Goal: Task Accomplishment & Management: Use online tool/utility

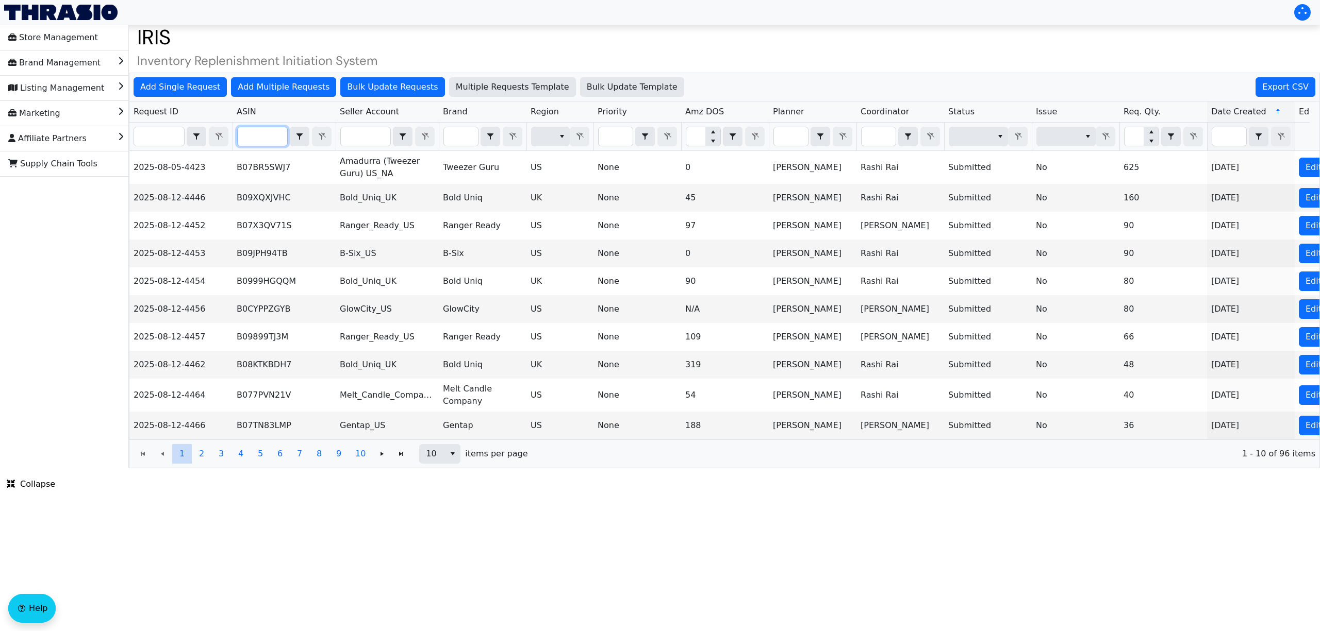
click at [264, 139] on input "Filter" at bounding box center [262, 136] width 49 height 19
paste input "B0DHX8RS5G"
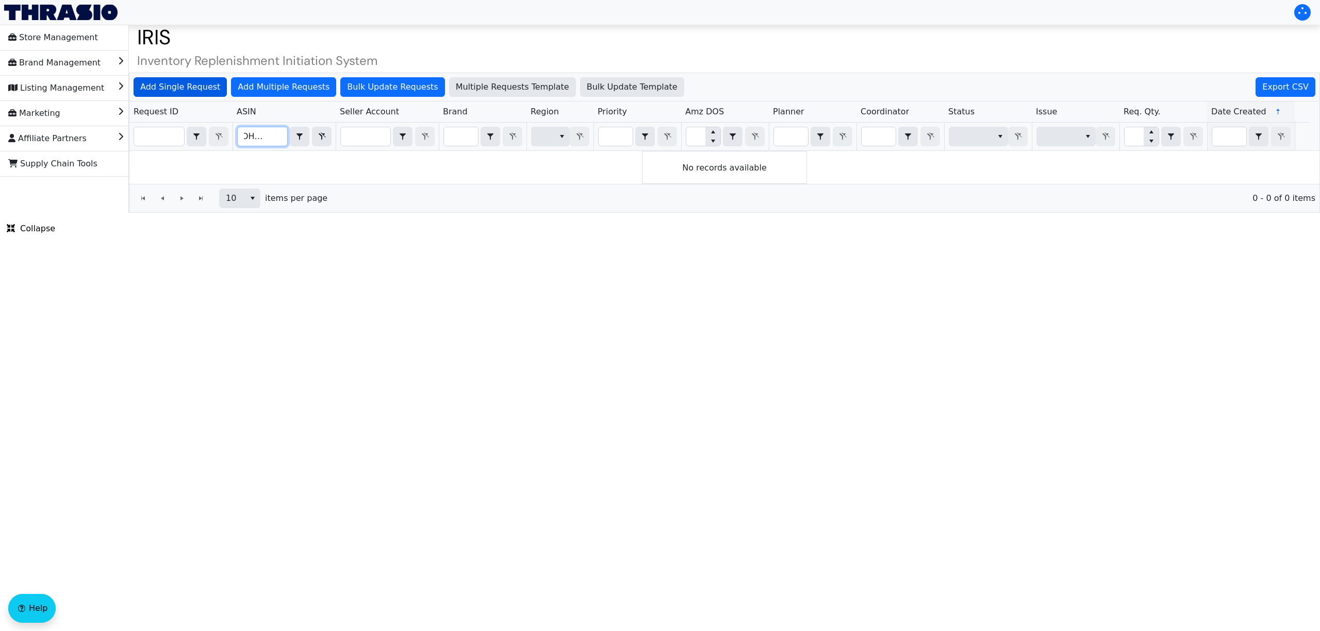
type input "B0DHX8RS5G"
click at [188, 89] on span "Add Single Request" at bounding box center [180, 87] width 80 height 12
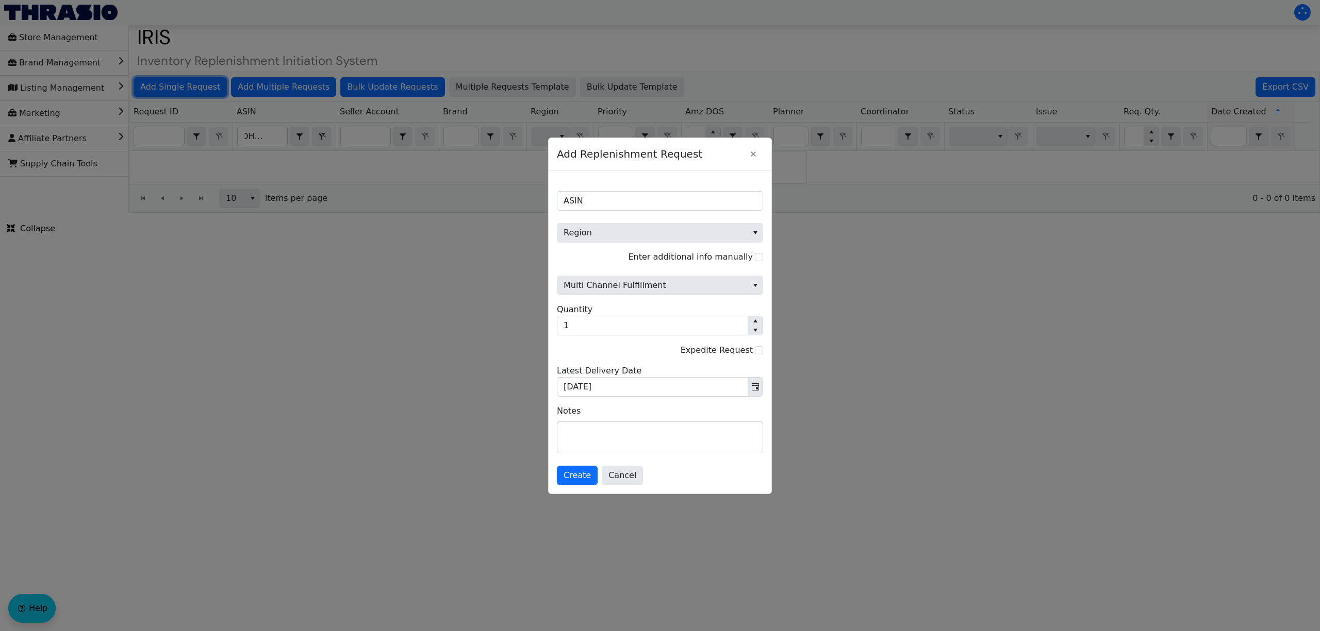
scroll to position [0, 0]
click at [645, 206] on input "ASIN" at bounding box center [660, 201] width 206 height 20
paste input "B0DHX8RS5G"
type input "B0DHX8RS5G"
click at [633, 231] on span "Region" at bounding box center [652, 233] width 178 height 12
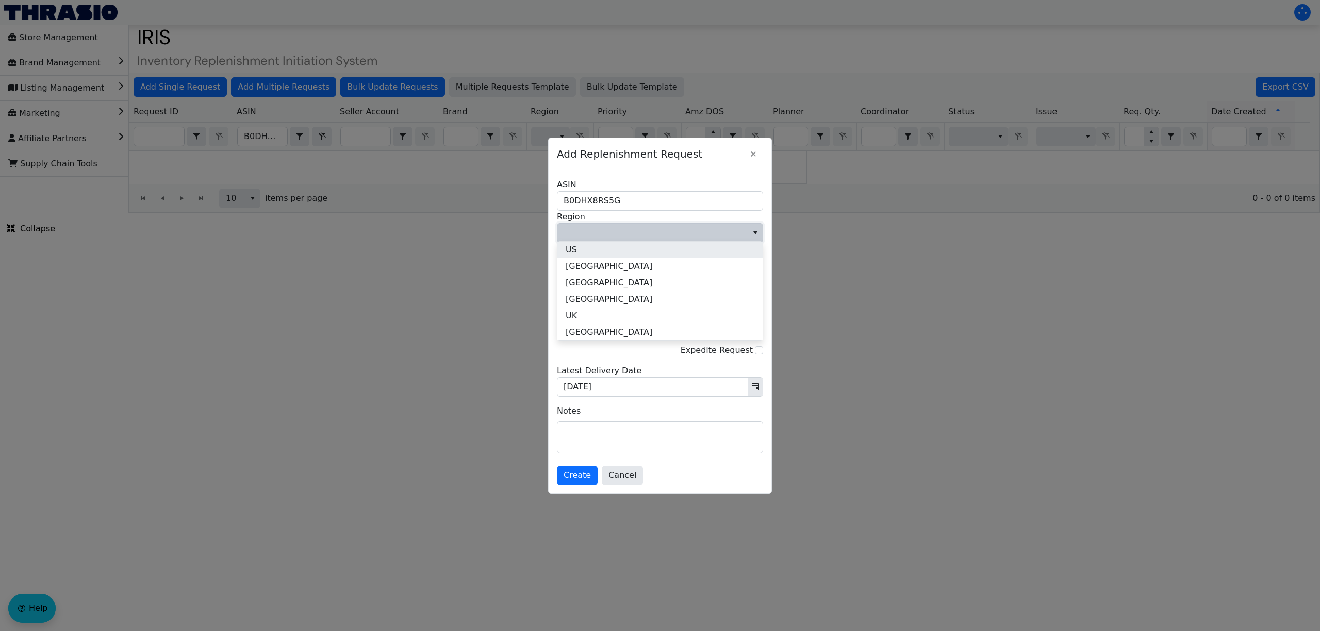
click at [613, 251] on li "US" at bounding box center [659, 250] width 205 height 16
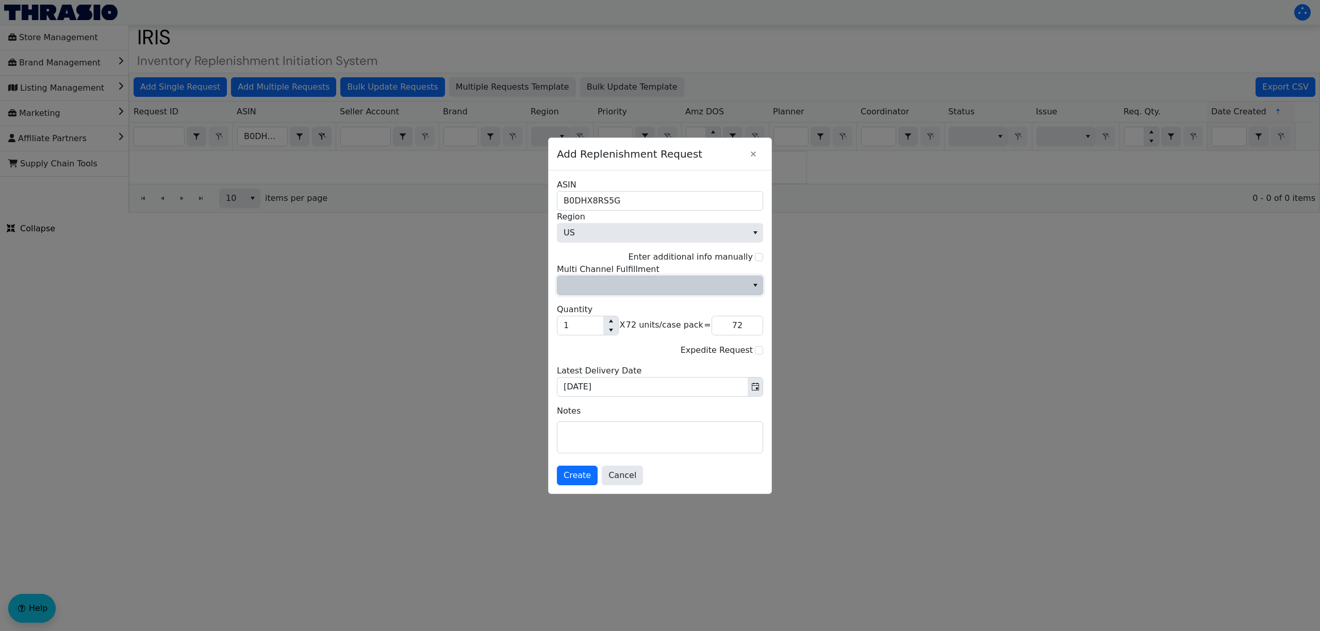
click at [607, 292] on span "Multi Channel Fulfillment" at bounding box center [652, 285] width 190 height 19
click at [600, 321] on li "No" at bounding box center [659, 320] width 205 height 16
click at [578, 473] on span "Create" at bounding box center [576, 476] width 27 height 12
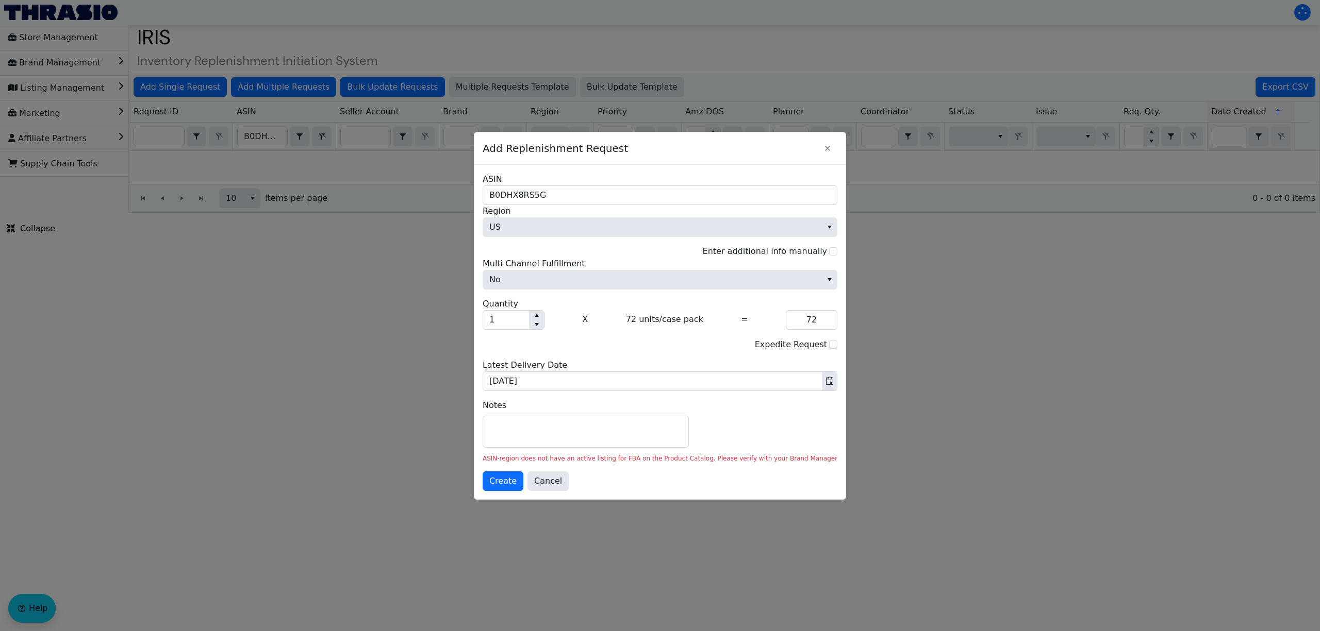
click at [927, 421] on div at bounding box center [660, 315] width 1320 height 631
drag, startPoint x: 565, startPoint y: 479, endPoint x: 594, endPoint y: 391, distance: 93.4
click at [562, 479] on span "Cancel" at bounding box center [548, 481] width 28 height 12
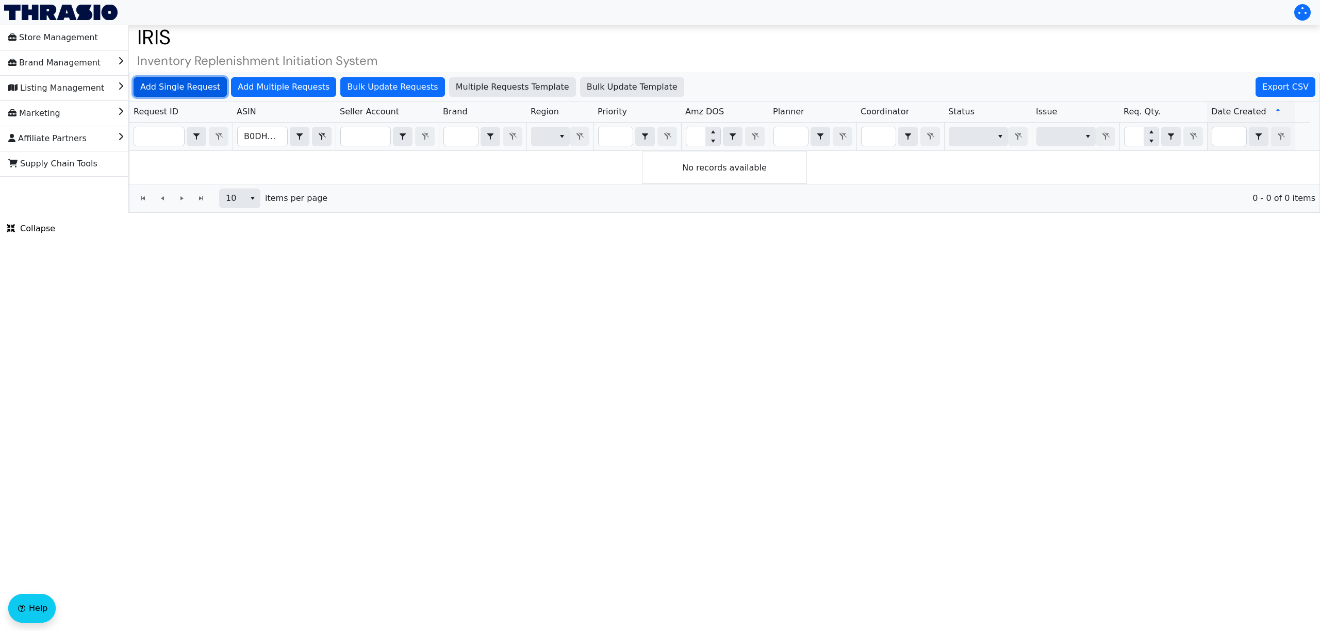
click at [147, 94] on button "Add Single Request" at bounding box center [180, 87] width 93 height 20
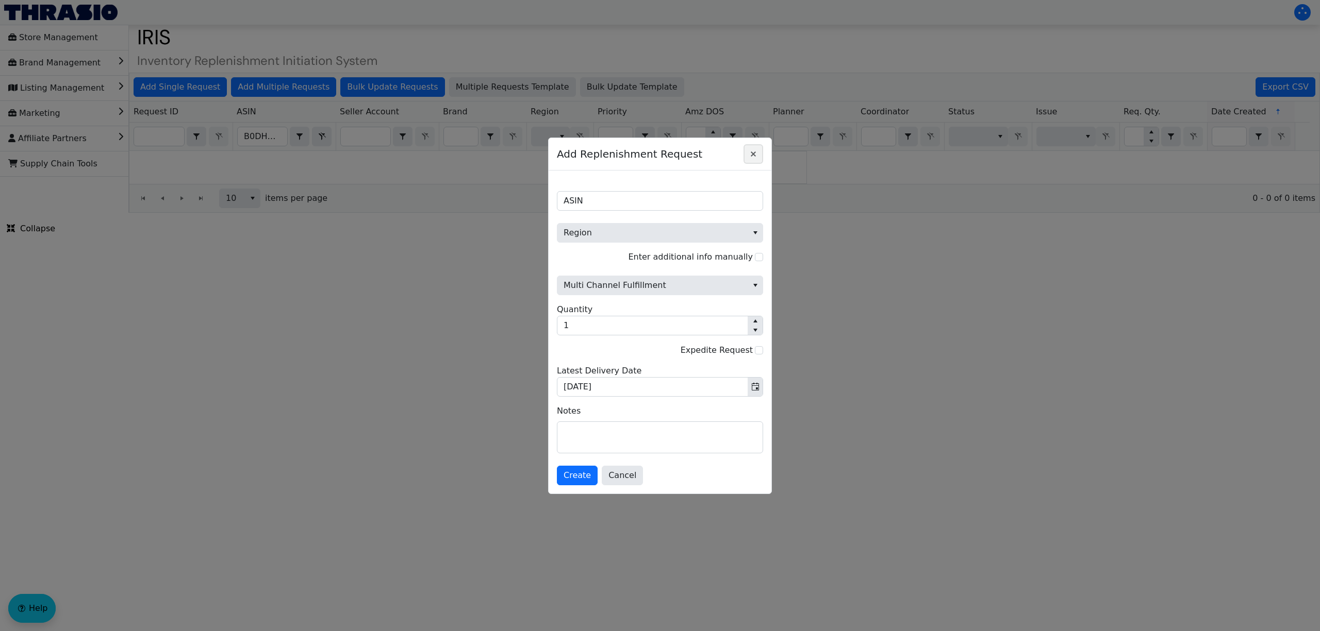
click at [757, 153] on icon "Close" at bounding box center [753, 154] width 12 height 8
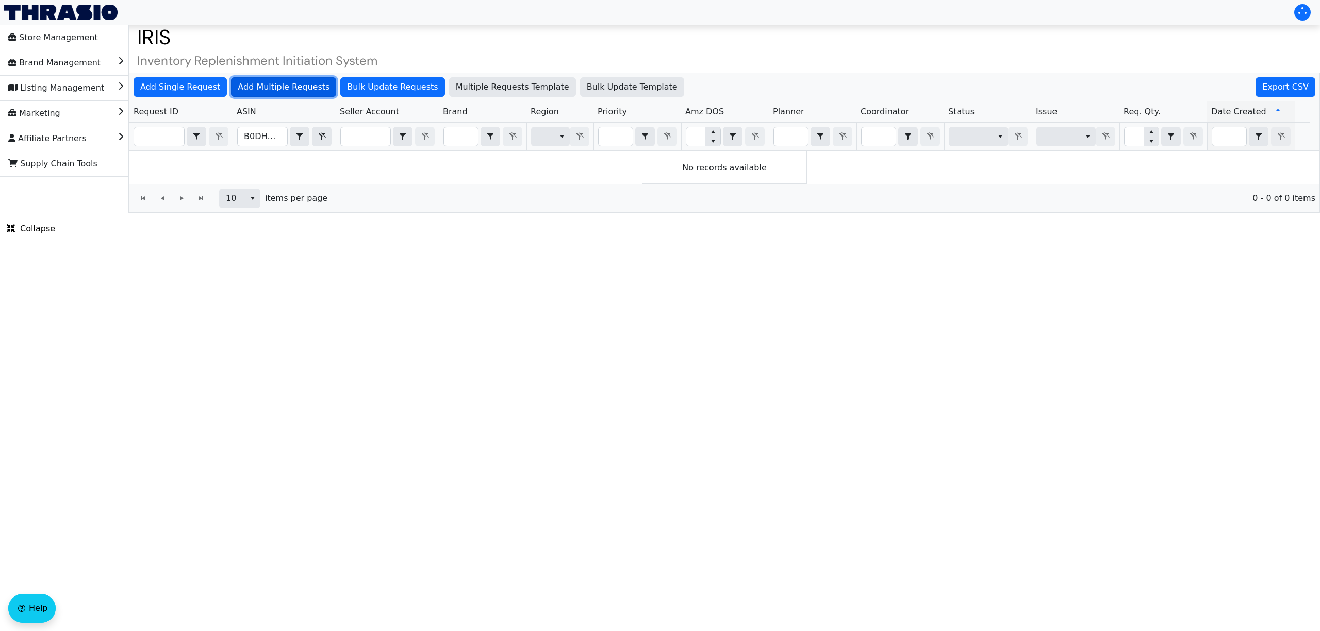
click at [277, 86] on span "Add Multiple Requests" at bounding box center [284, 87] width 92 height 12
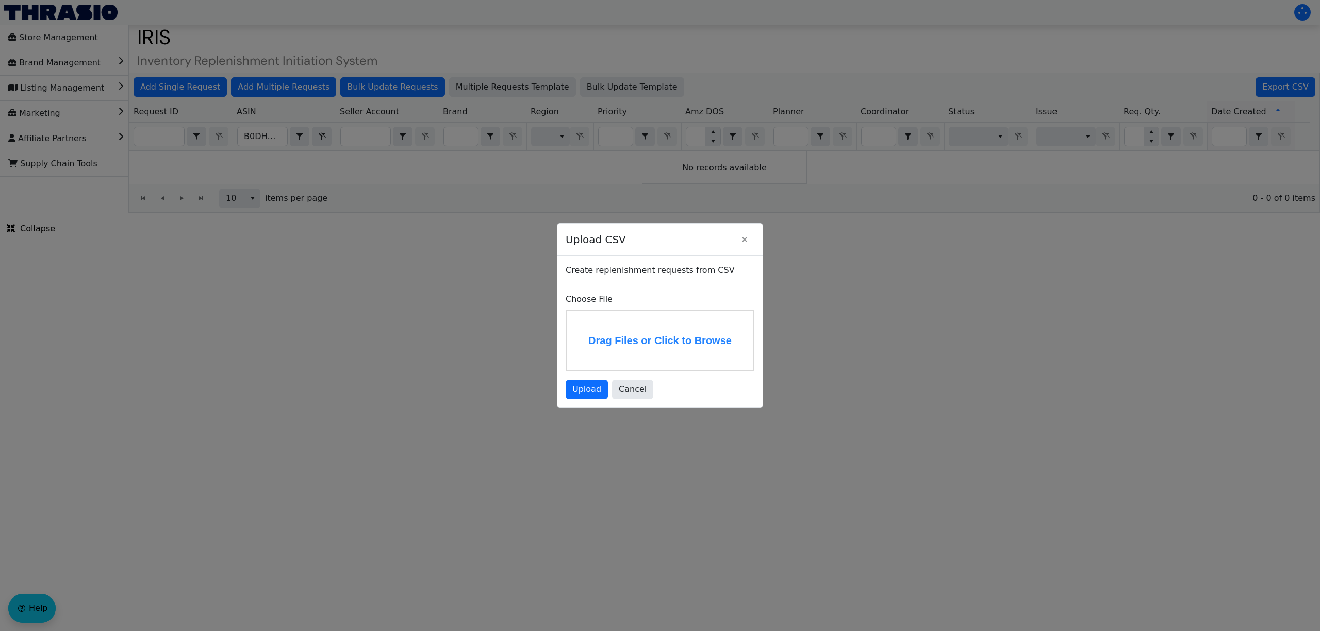
click at [675, 339] on label "Drag Files or Click to Browse" at bounding box center [660, 341] width 187 height 60
click at [0, 0] on input "Drag Files or Click to Browse" at bounding box center [0, 0] width 0 height 0
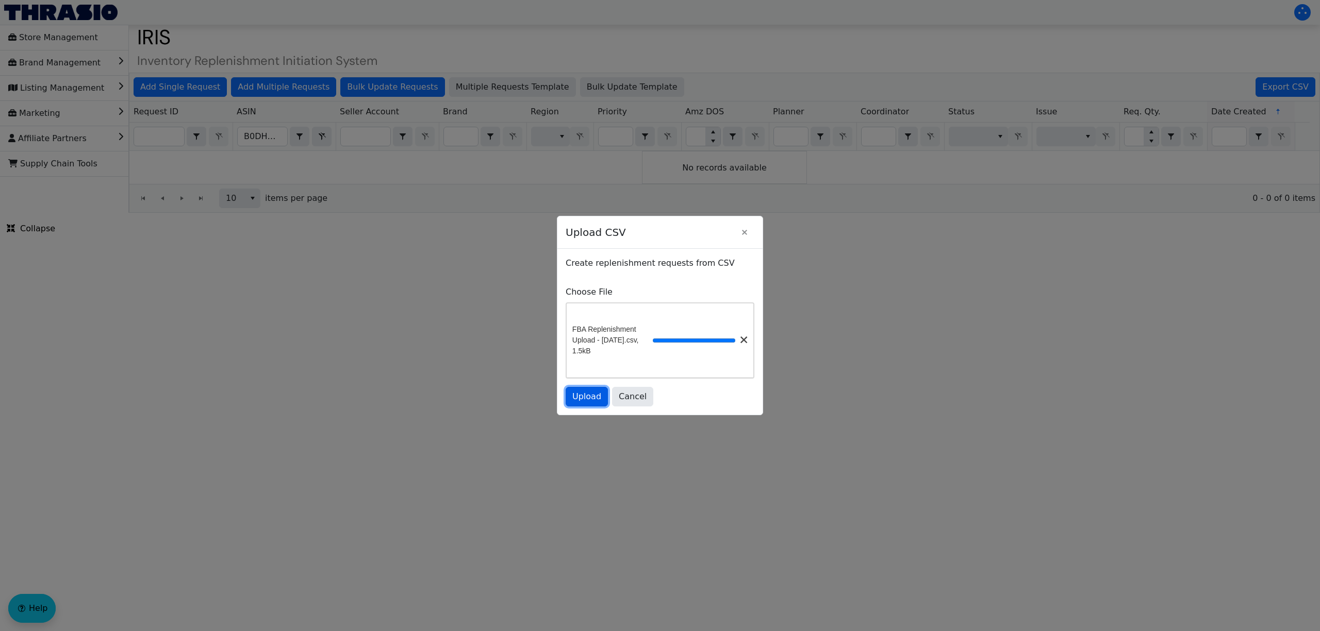
click at [592, 401] on span "Upload" at bounding box center [586, 397] width 29 height 12
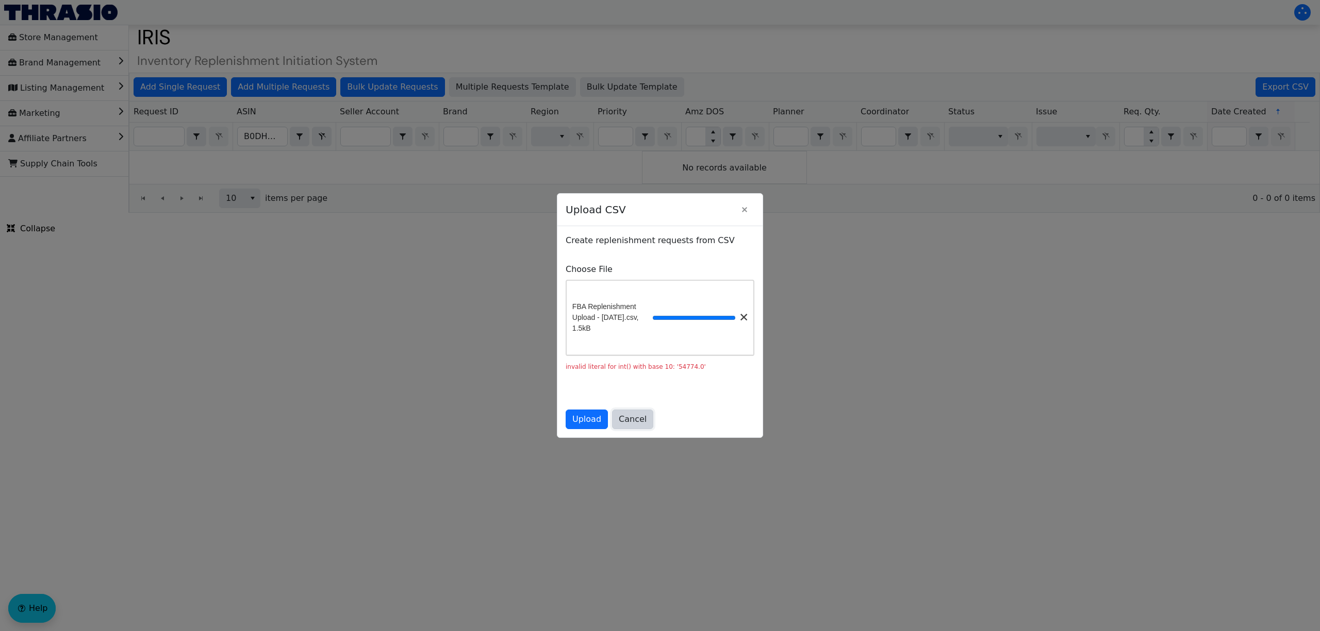
click at [634, 423] on span "Cancel" at bounding box center [633, 419] width 28 height 12
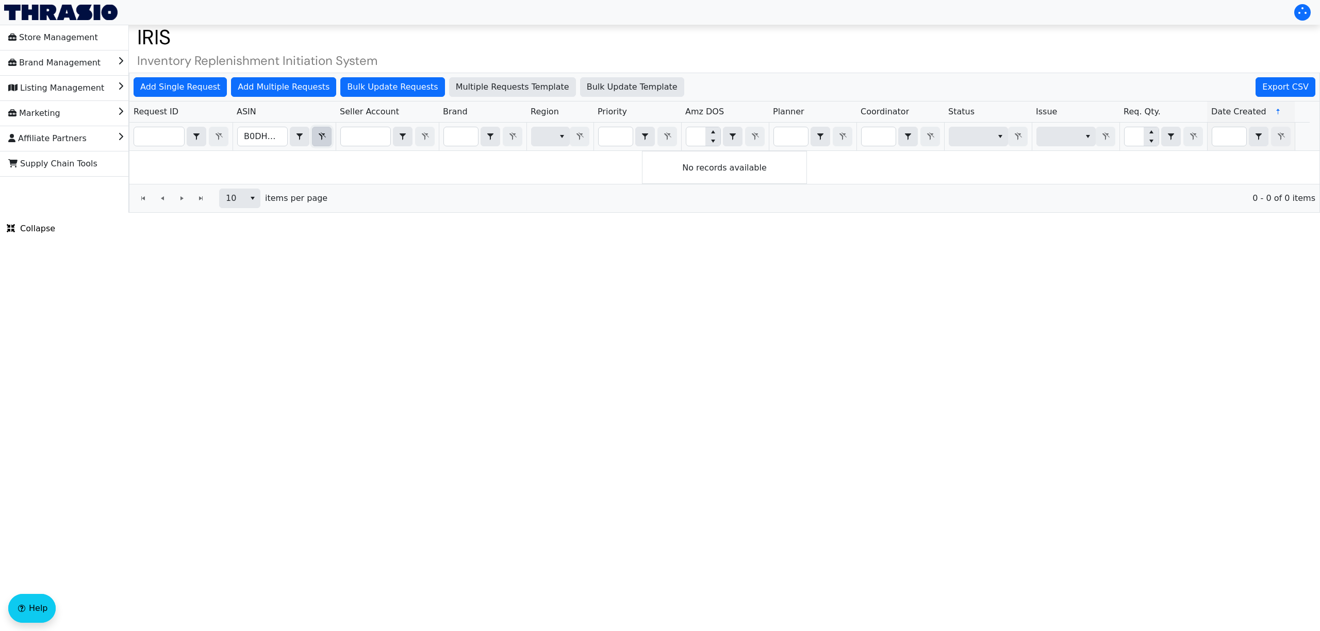
click at [325, 135] on icon "Filter" at bounding box center [321, 136] width 12 height 8
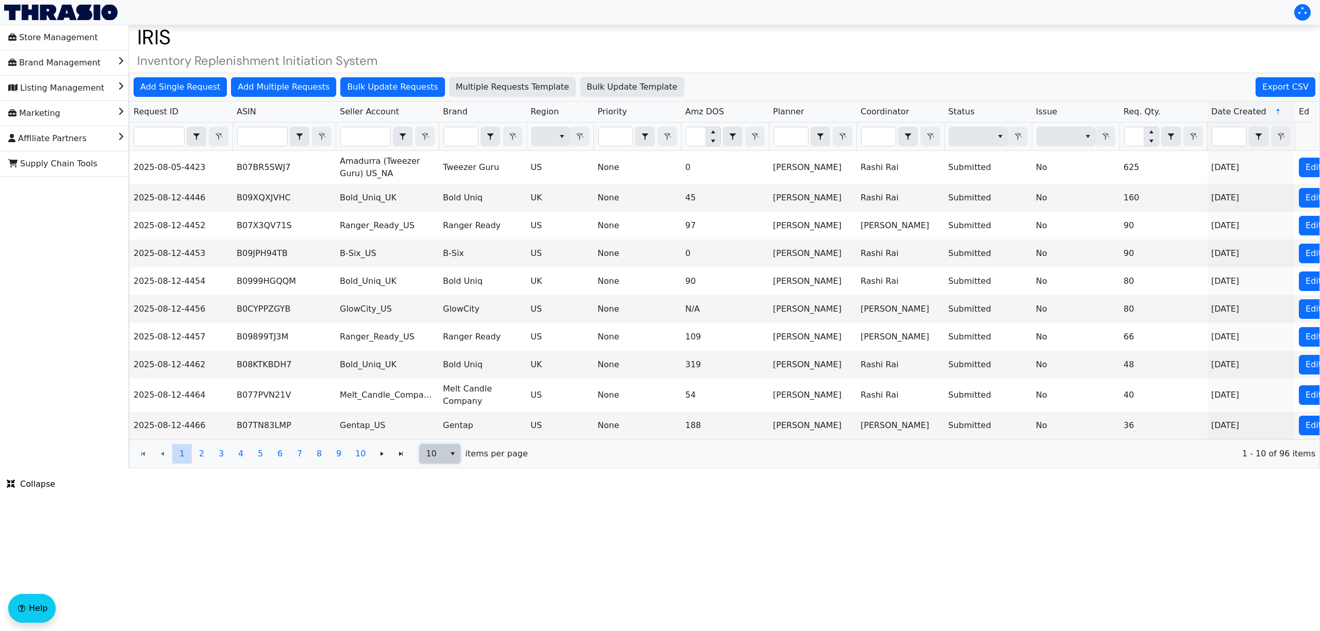
click at [447, 463] on button "select" at bounding box center [452, 454] width 15 height 19
click at [448, 556] on li "100" at bounding box center [440, 553] width 40 height 16
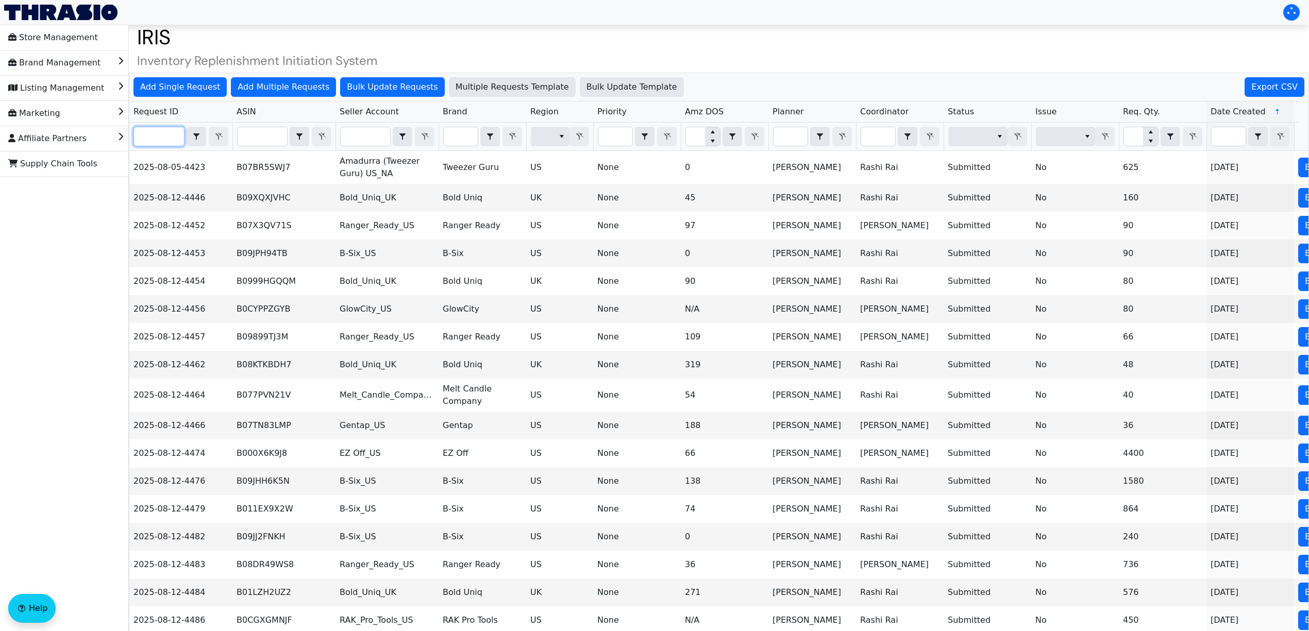
click at [159, 135] on input "Filter" at bounding box center [159, 136] width 50 height 19
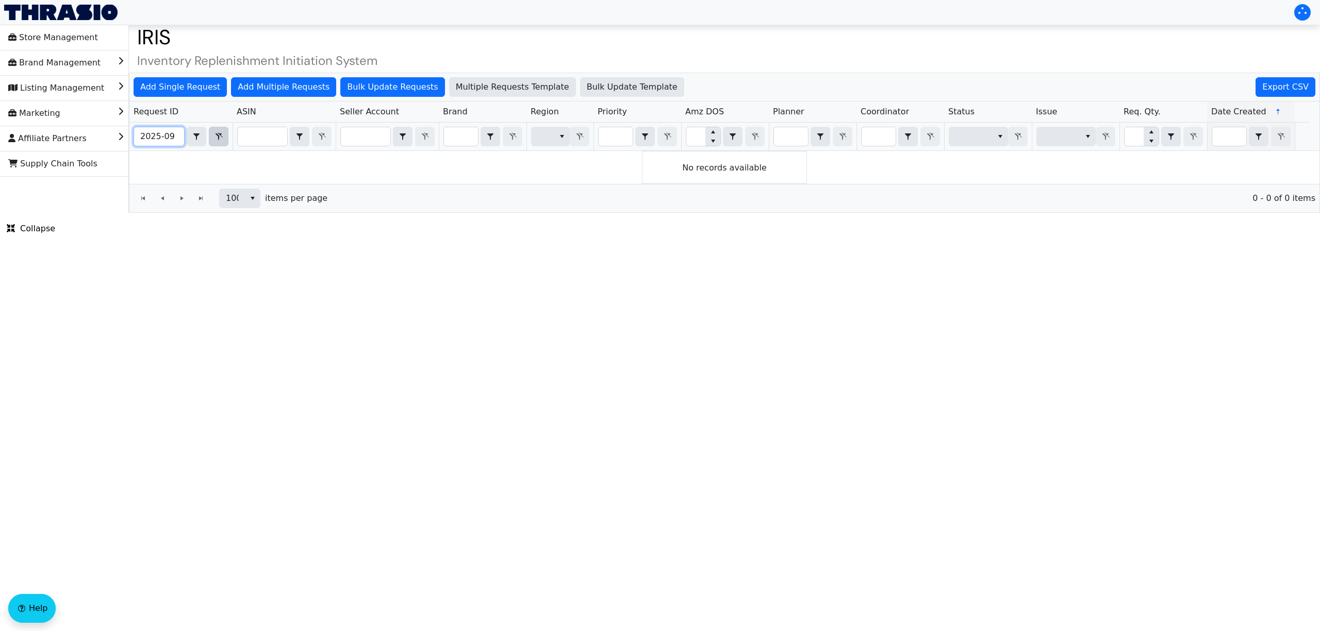
type input "2025-09"
click at [218, 137] on icon "Filter" at bounding box center [218, 136] width 7 height 8
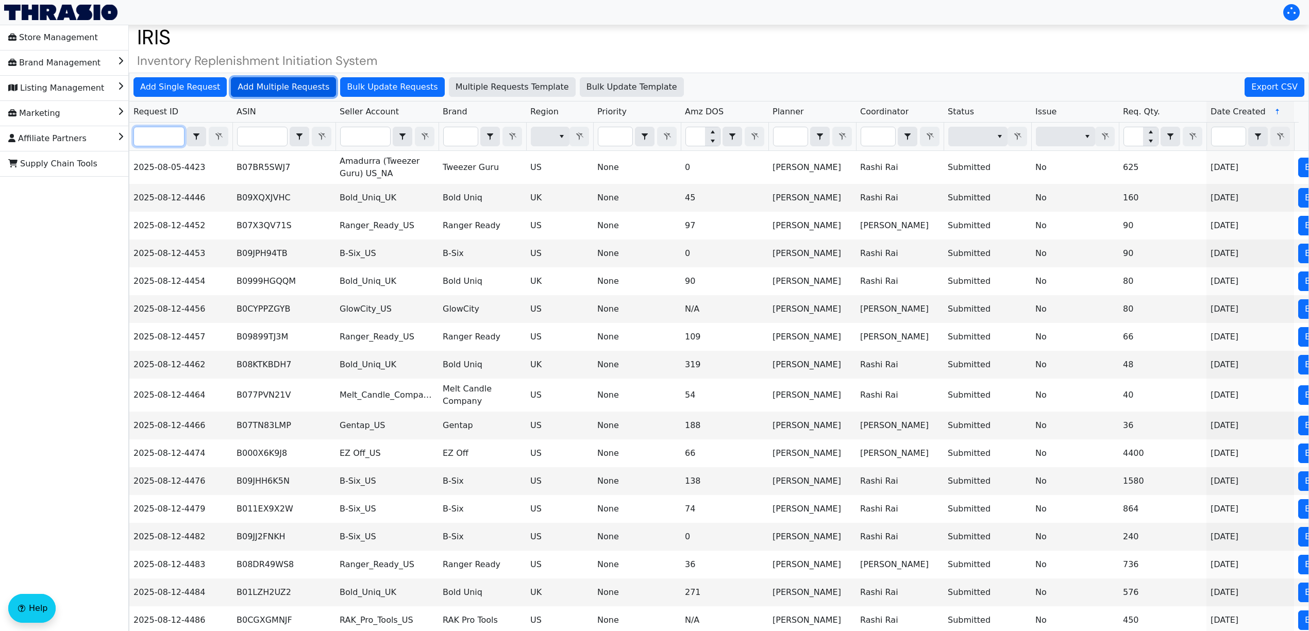
click at [281, 85] on span "Add Multiple Requests" at bounding box center [284, 87] width 92 height 12
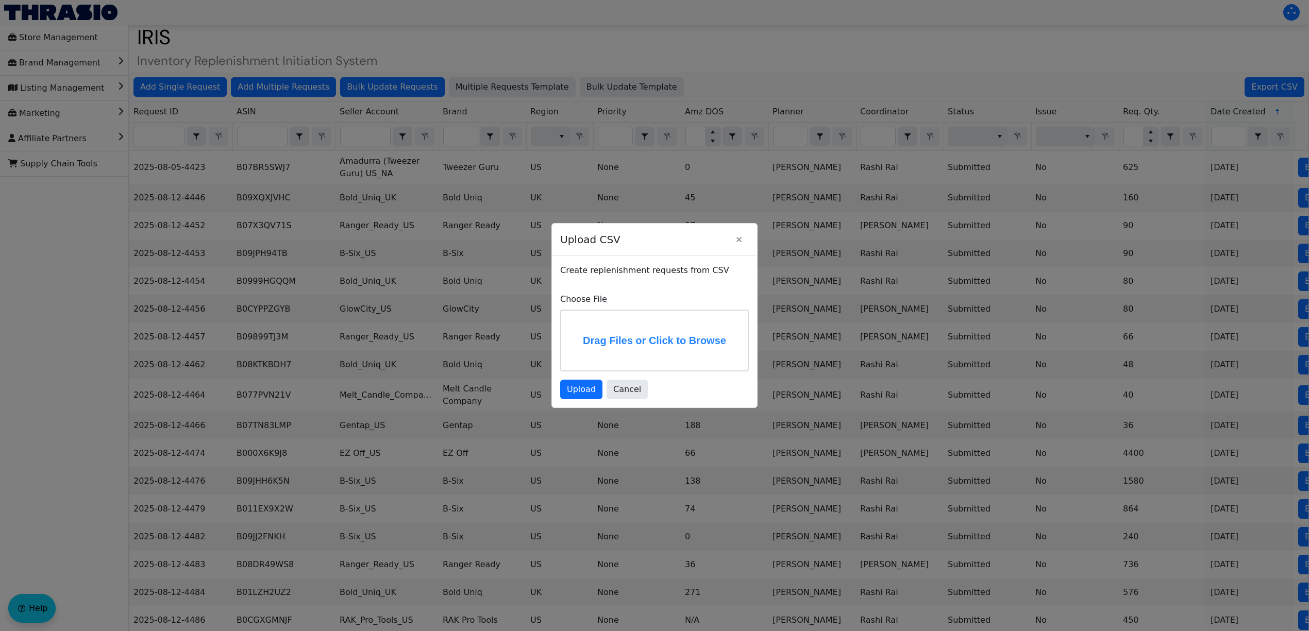
click at [637, 334] on label "Drag Files or Click to Browse" at bounding box center [654, 341] width 187 height 60
click at [0, 0] on input "Drag Files or Click to Browse" at bounding box center [0, 0] width 0 height 0
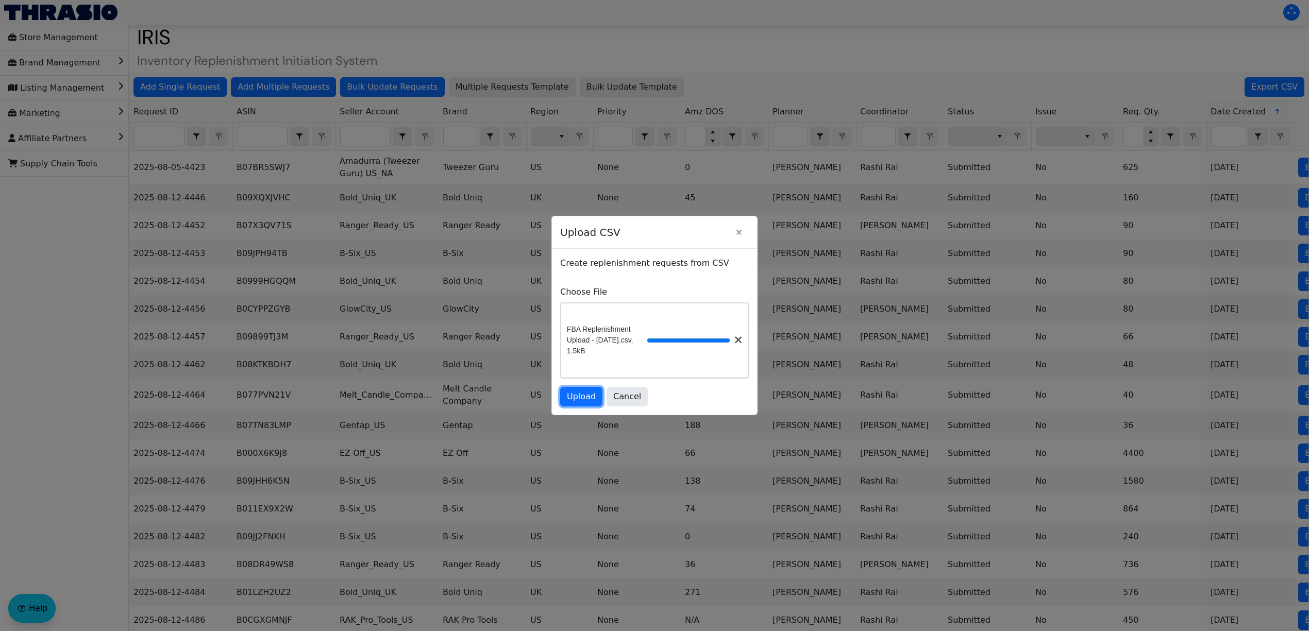
click at [584, 401] on span "Upload" at bounding box center [581, 397] width 29 height 12
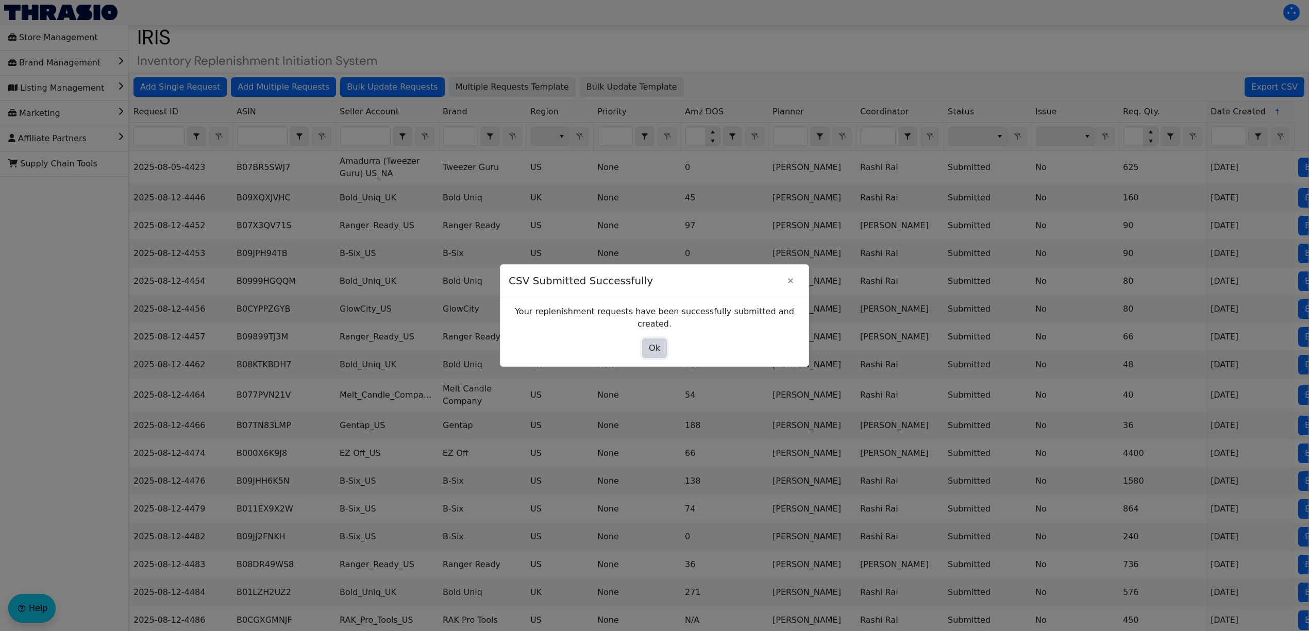
click at [652, 345] on span "Ok" at bounding box center [654, 348] width 11 height 12
